Goal: Book appointment/travel/reservation

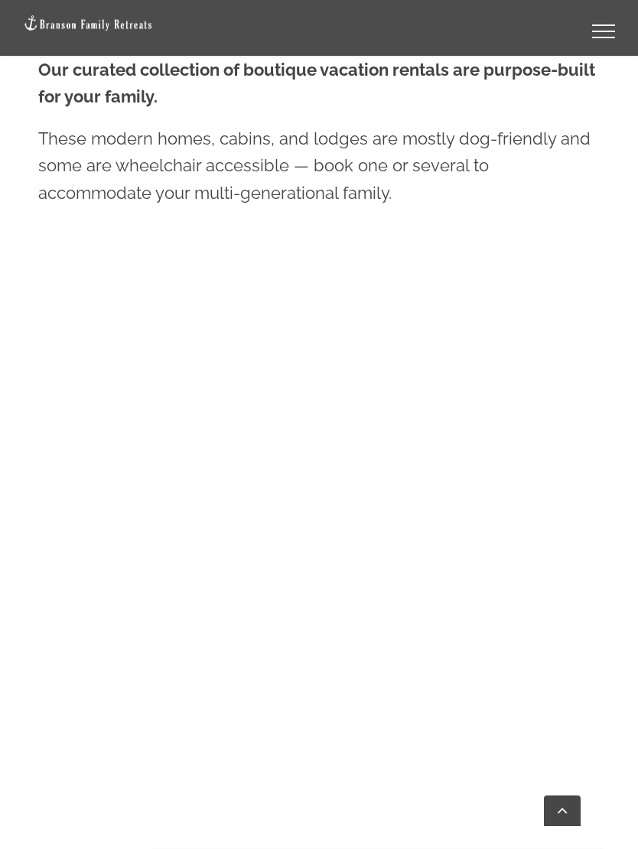
scroll to position [933, 0]
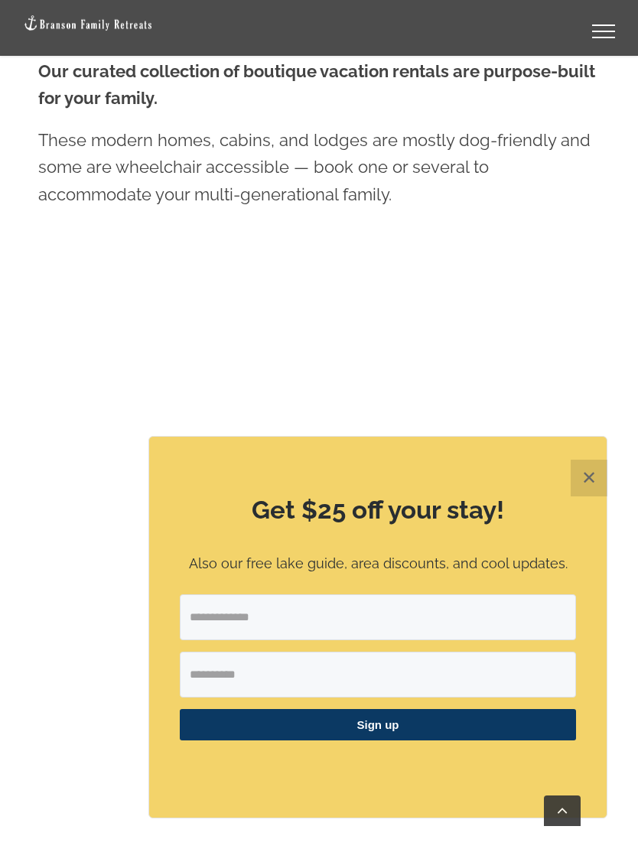
click at [593, 496] on button "✕" at bounding box center [588, 477] width 37 height 37
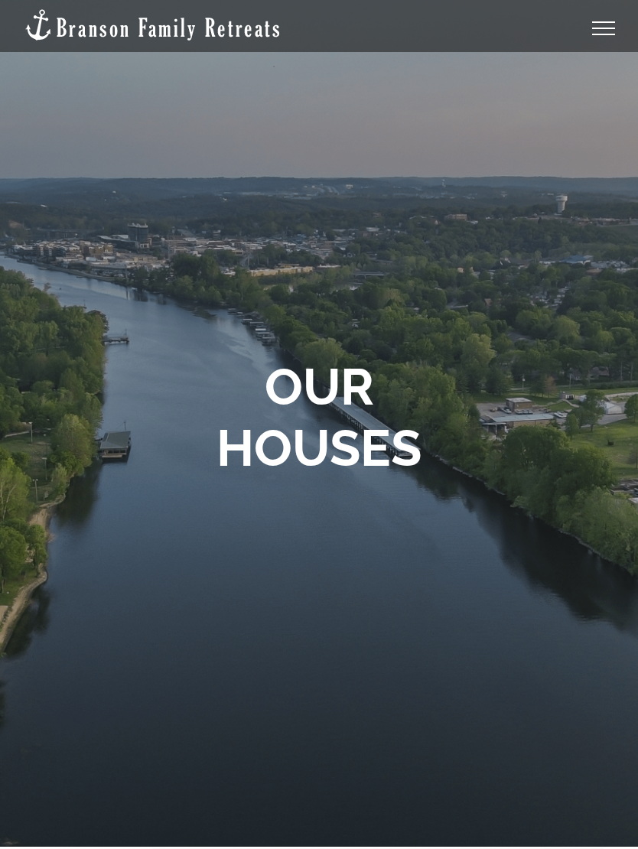
scroll to position [0, 0]
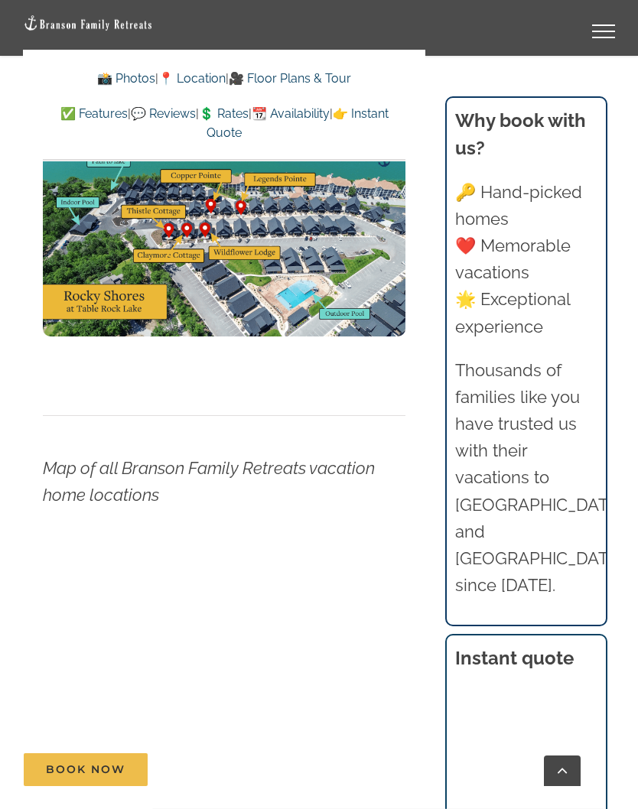
scroll to position [5716, 0]
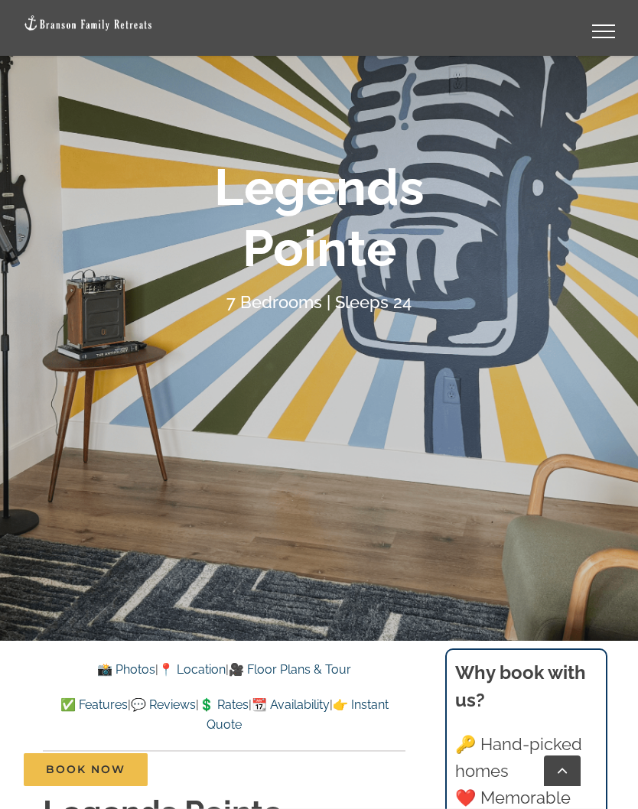
scroll to position [214, 0]
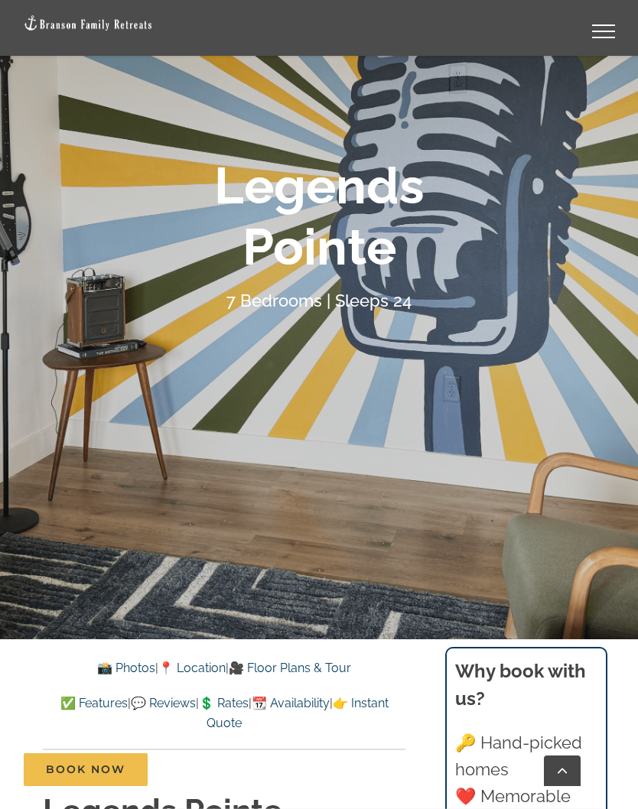
click at [114, 665] on link "📸 Photos" at bounding box center [126, 668] width 58 height 15
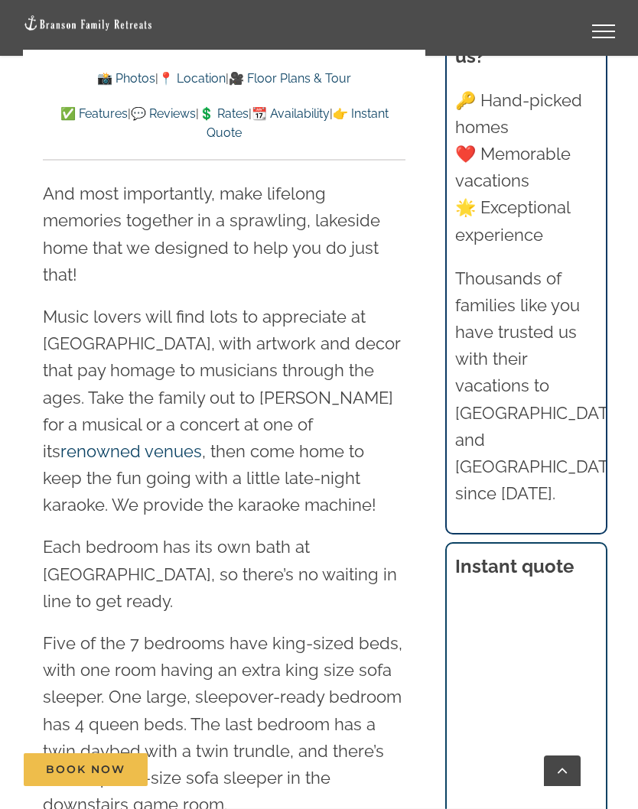
scroll to position [2195, 0]
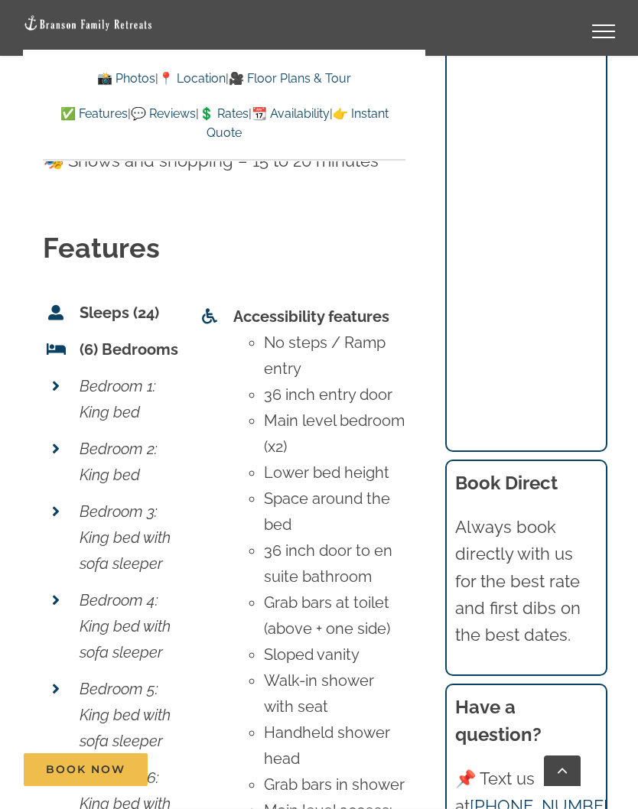
scroll to position [6290, 0]
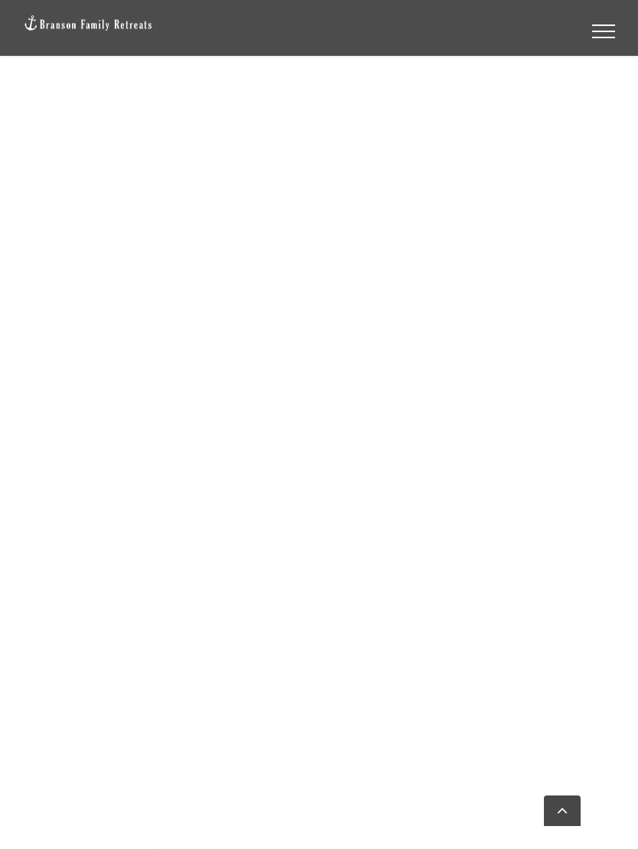
scroll to position [1430, 0]
